Goal: Complete application form

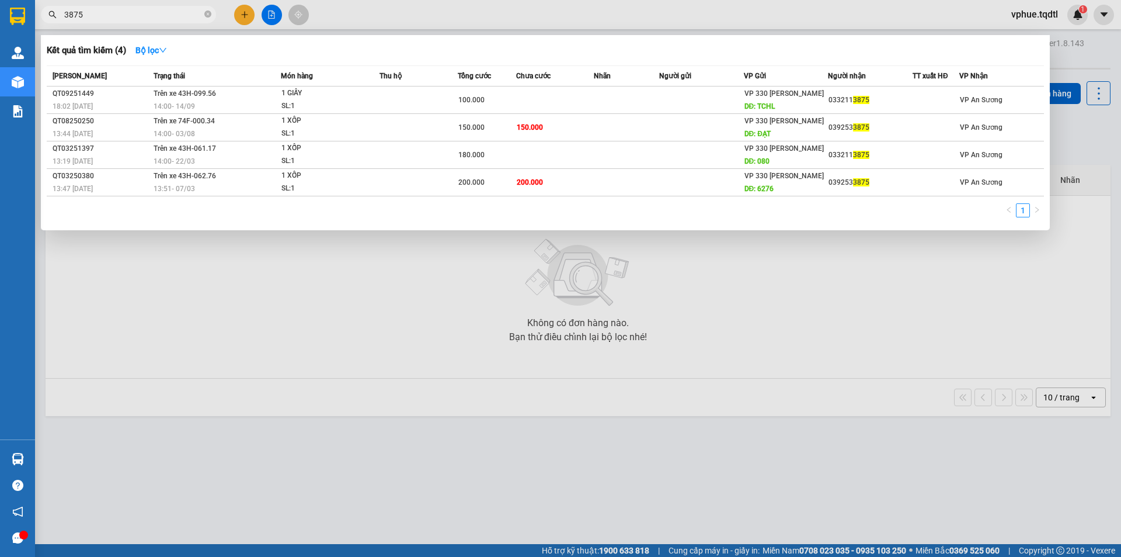
click at [160, 6] on span "3875" at bounding box center [128, 15] width 175 height 18
click at [166, 18] on input "3875" at bounding box center [133, 14] width 138 height 13
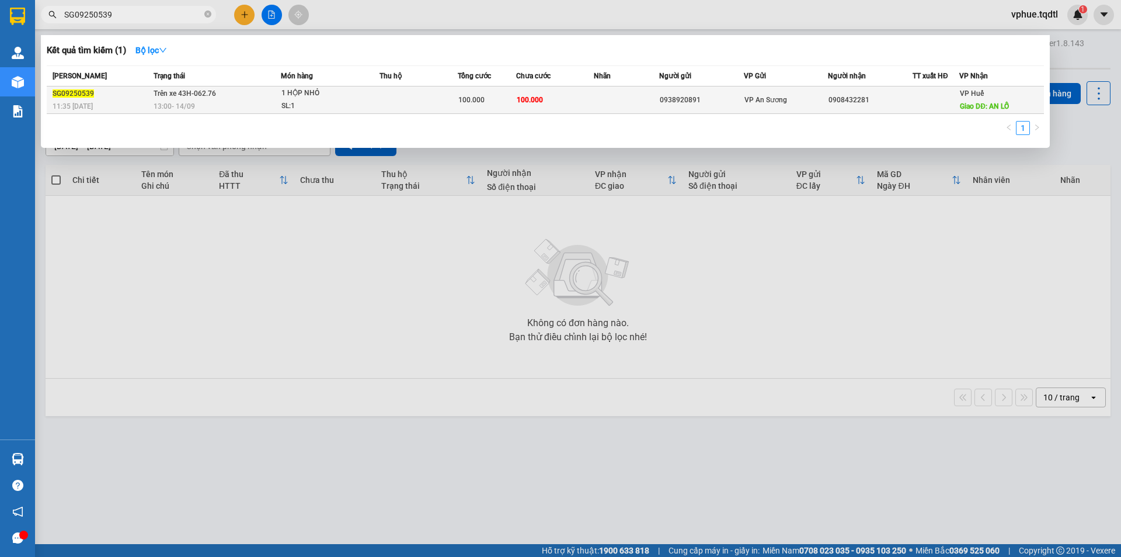
type input "SG09250539"
click at [809, 103] on div "VP An Sương" at bounding box center [787, 99] width 84 height 13
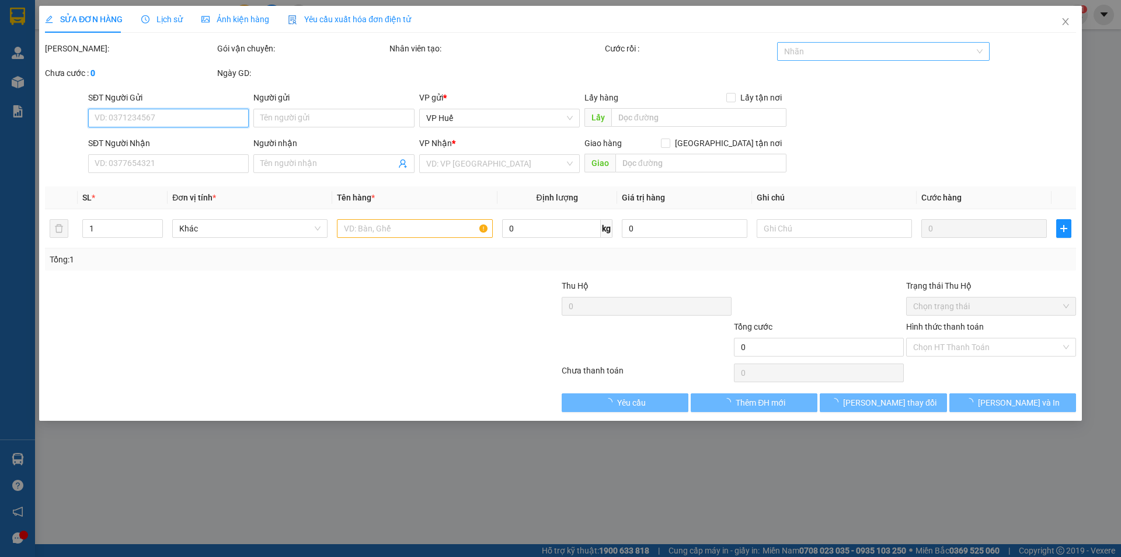
type input "0938920891"
type input "0908432281"
type input "AN LỖ"
type input "100.000"
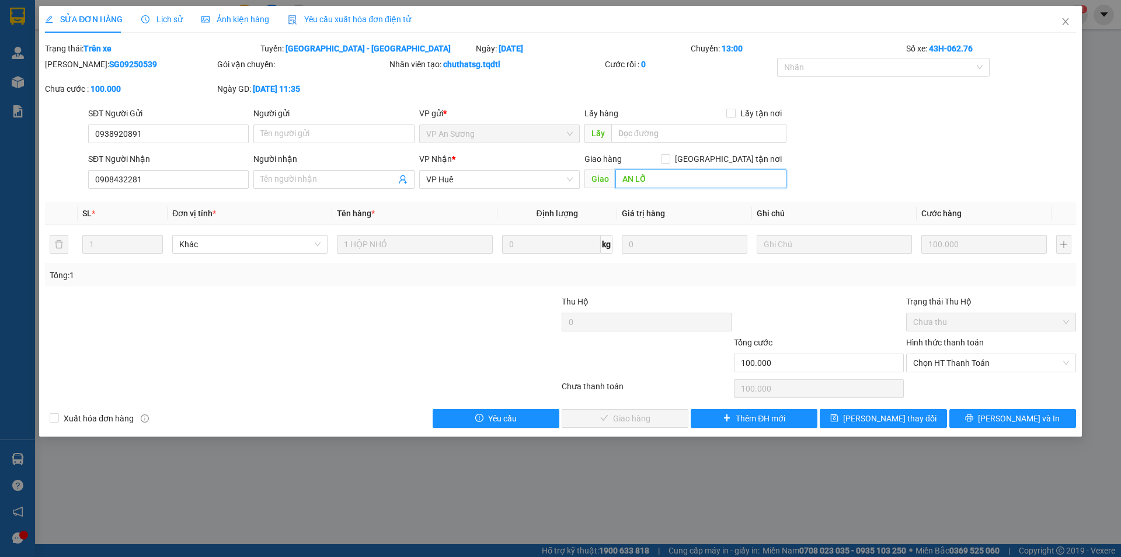
click at [694, 174] on input "AN LỖ" at bounding box center [701, 178] width 171 height 19
click at [863, 176] on div "SĐT Người Nhận 0908432281 Người nhận Tên người nhận VP Nhận * VP Huế Giao hàng …" at bounding box center [582, 172] width 993 height 41
drag, startPoint x: 120, startPoint y: 179, endPoint x: 138, endPoint y: 177, distance: 18.2
click at [138, 177] on input "0908432281" at bounding box center [168, 179] width 161 height 19
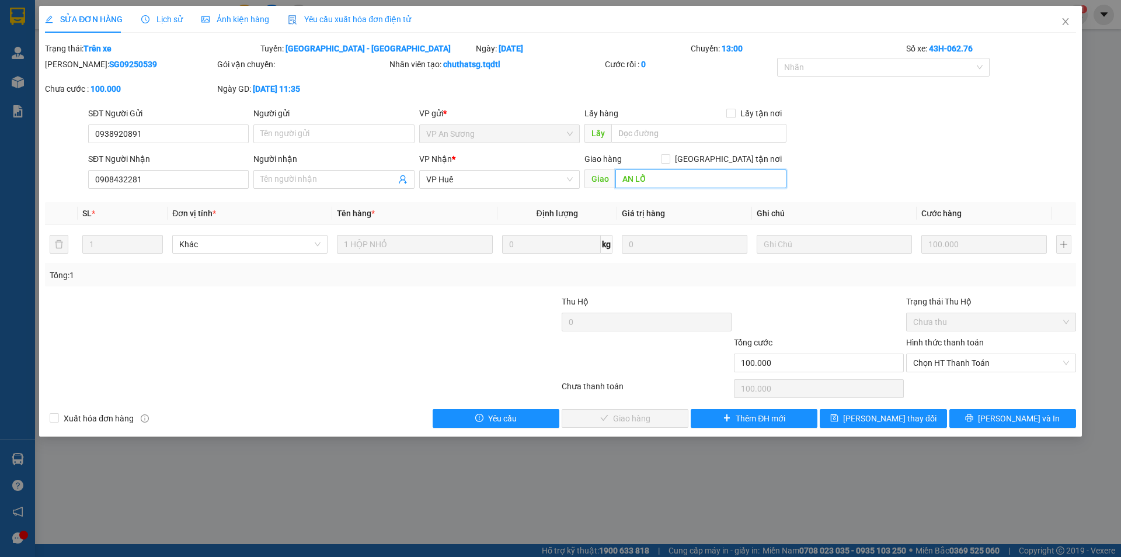
click at [666, 187] on input "AN LỖ" at bounding box center [701, 178] width 171 height 19
click at [1068, 16] on span "Close" at bounding box center [1065, 22] width 33 height 33
